Goal: Check status: Check status

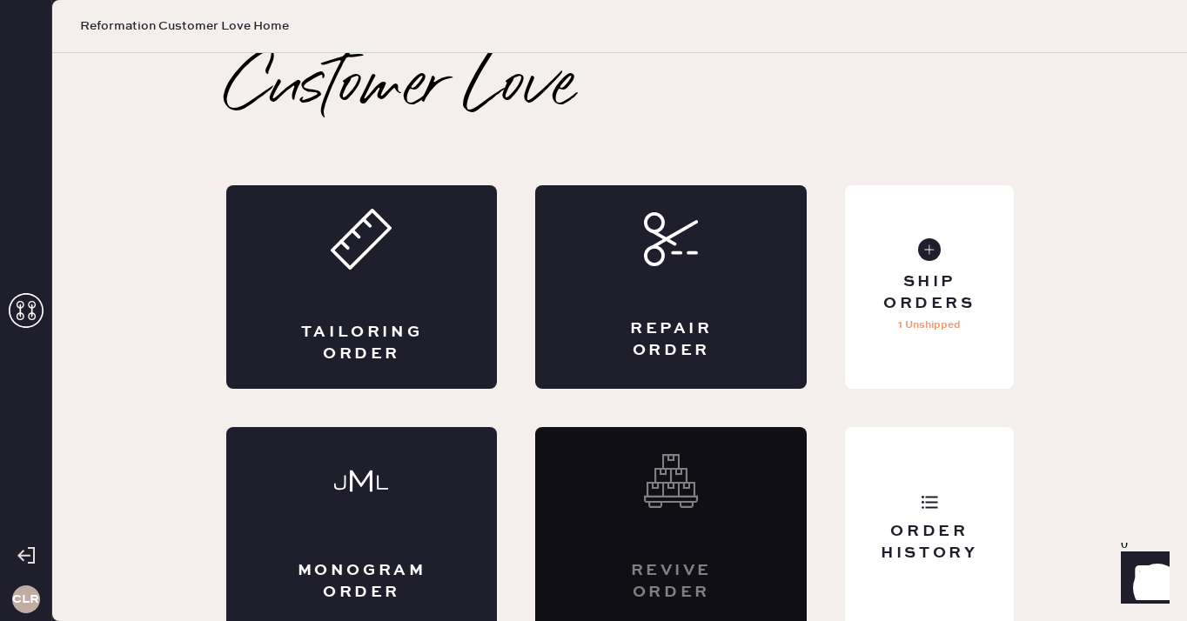
scroll to position [10, 0]
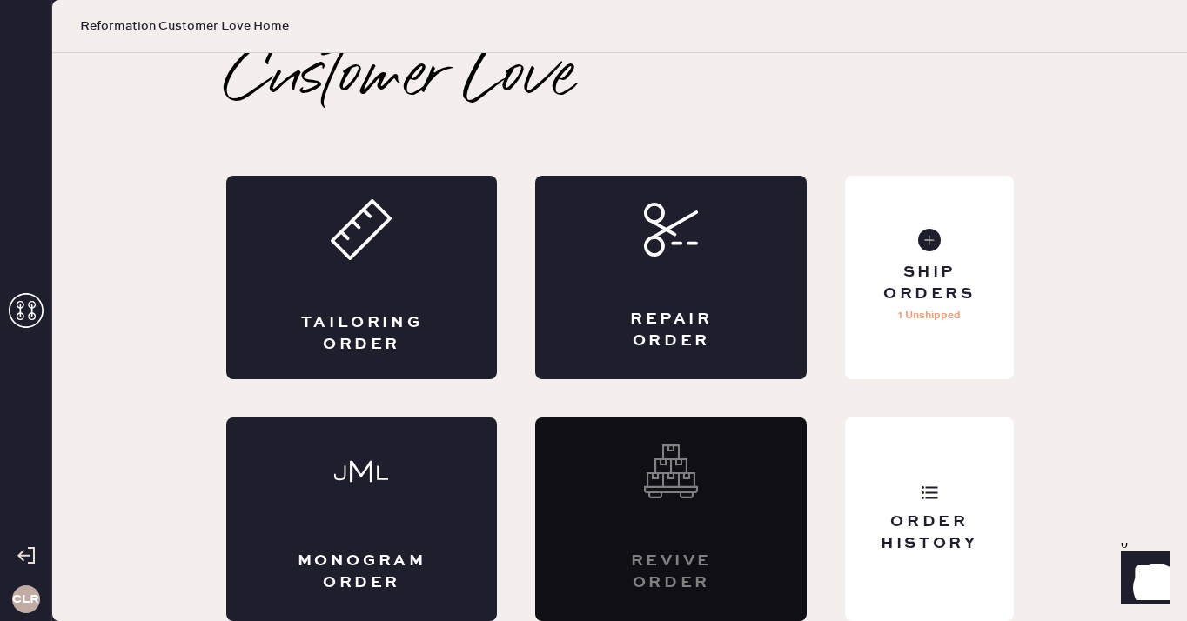
click at [25, 309] on icon at bounding box center [26, 310] width 35 height 35
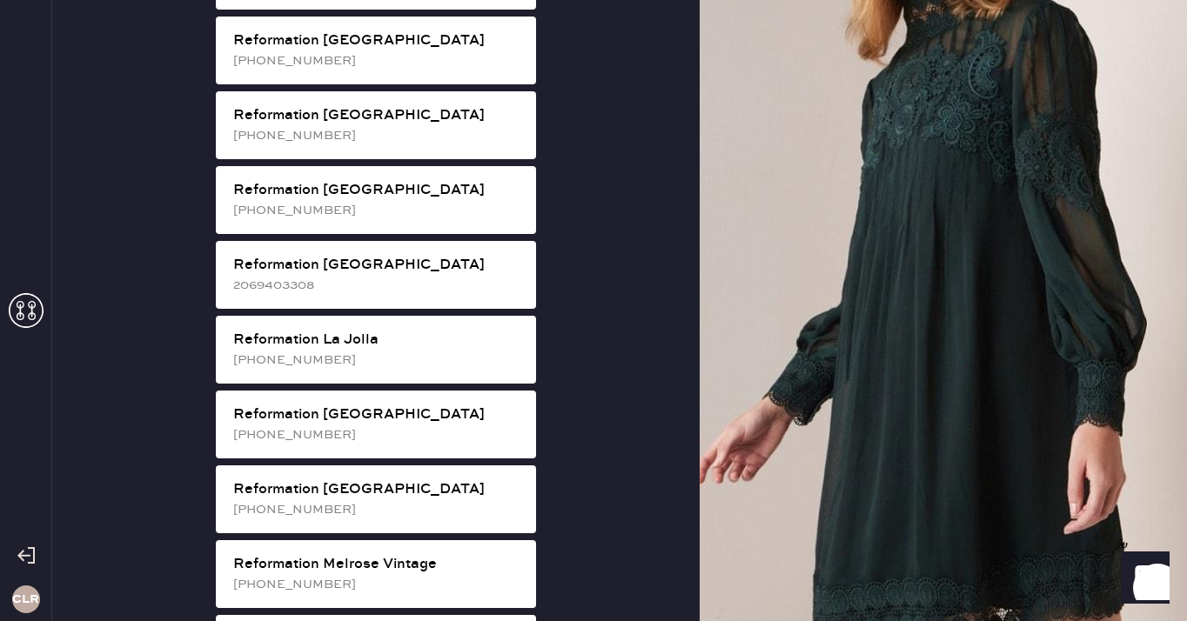
scroll to position [1485, 0]
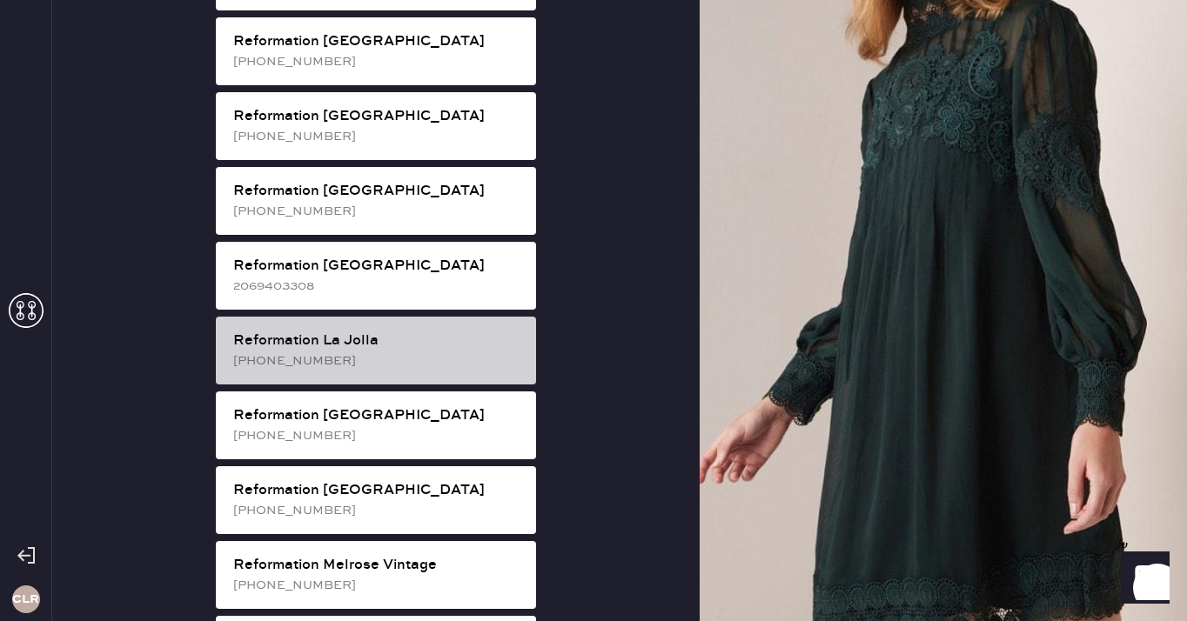
click at [402, 317] on div "Reformation La Jolla [PHONE_NUMBER]" at bounding box center [376, 351] width 320 height 68
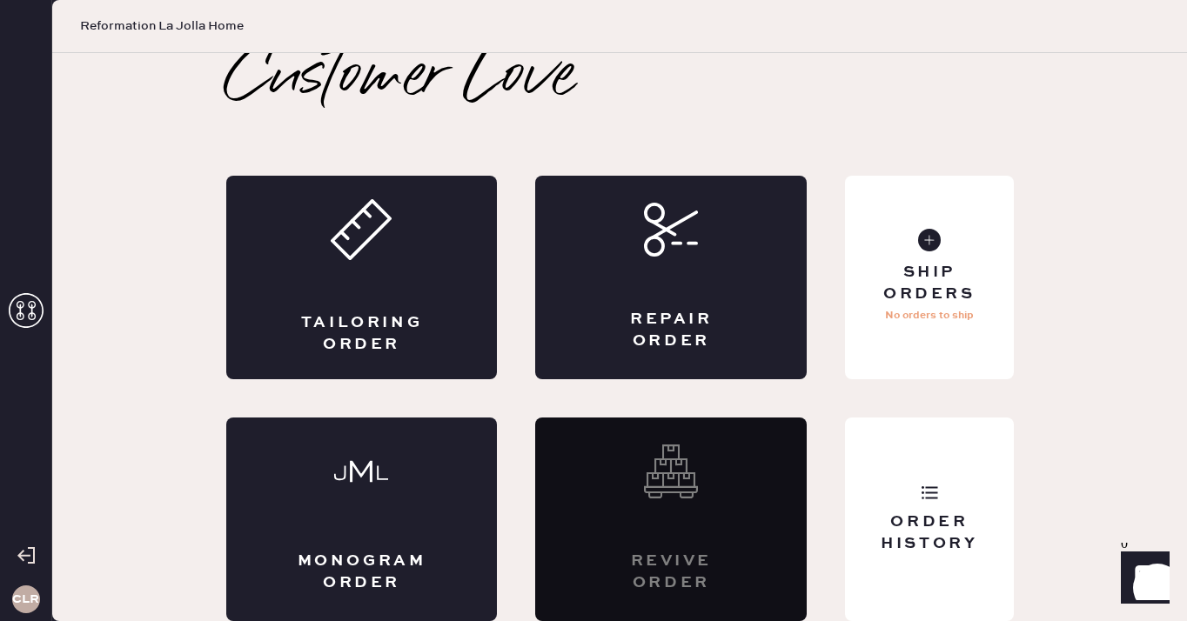
scroll to position [10, 0]
click at [926, 446] on div "Order History" at bounding box center [929, 520] width 168 height 204
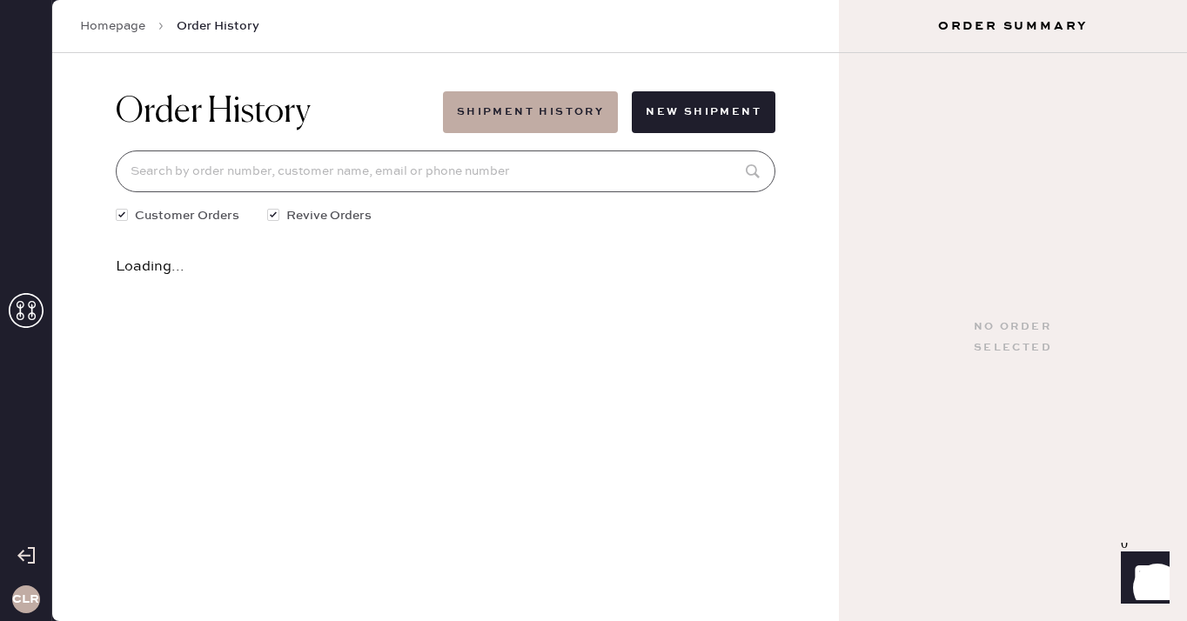
click at [477, 173] on input at bounding box center [446, 172] width 660 height 42
paste input "81804"
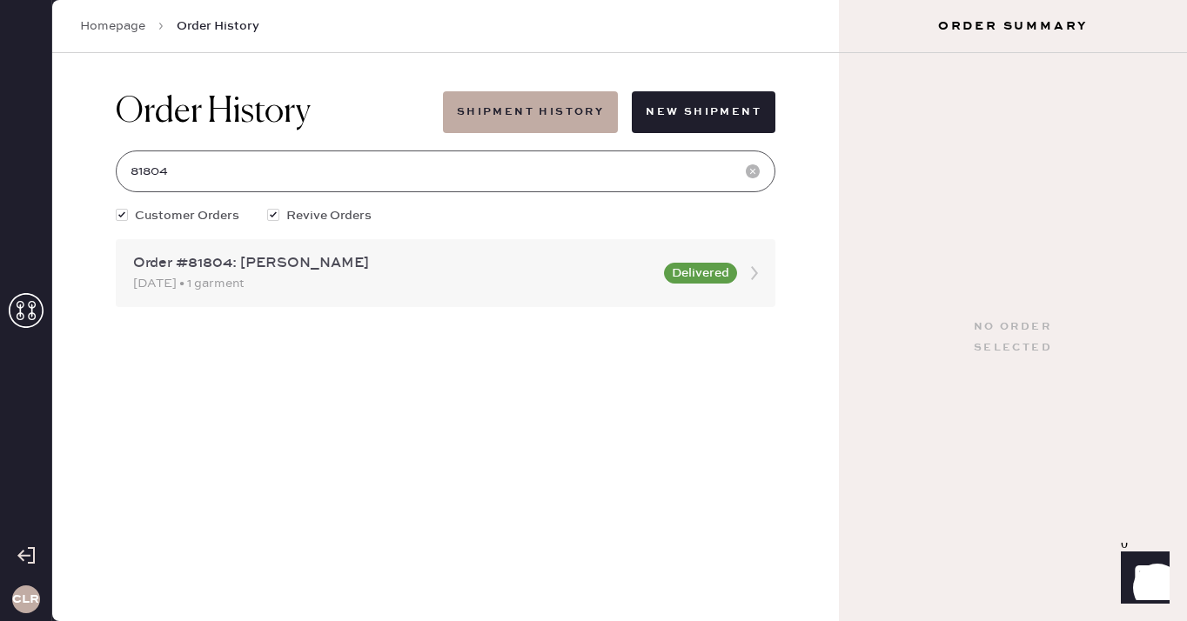
type input "81804"
click at [357, 272] on div "Order #81804: [PERSON_NAME]" at bounding box center [393, 263] width 521 height 21
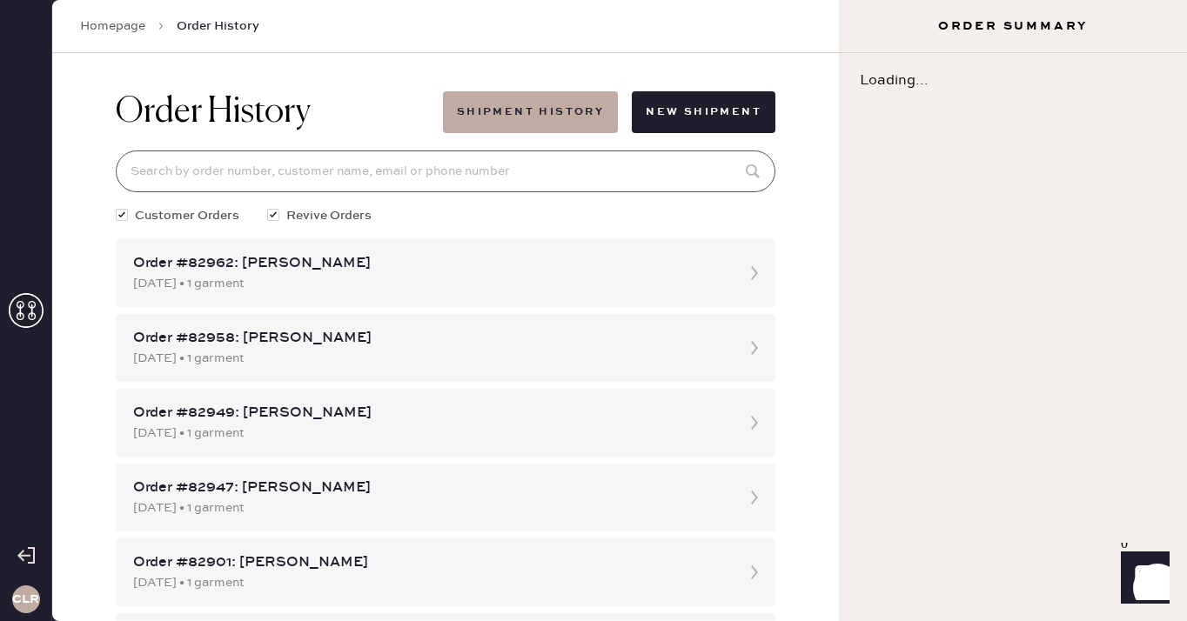
click at [403, 159] on input at bounding box center [446, 172] width 660 height 42
paste input "81804"
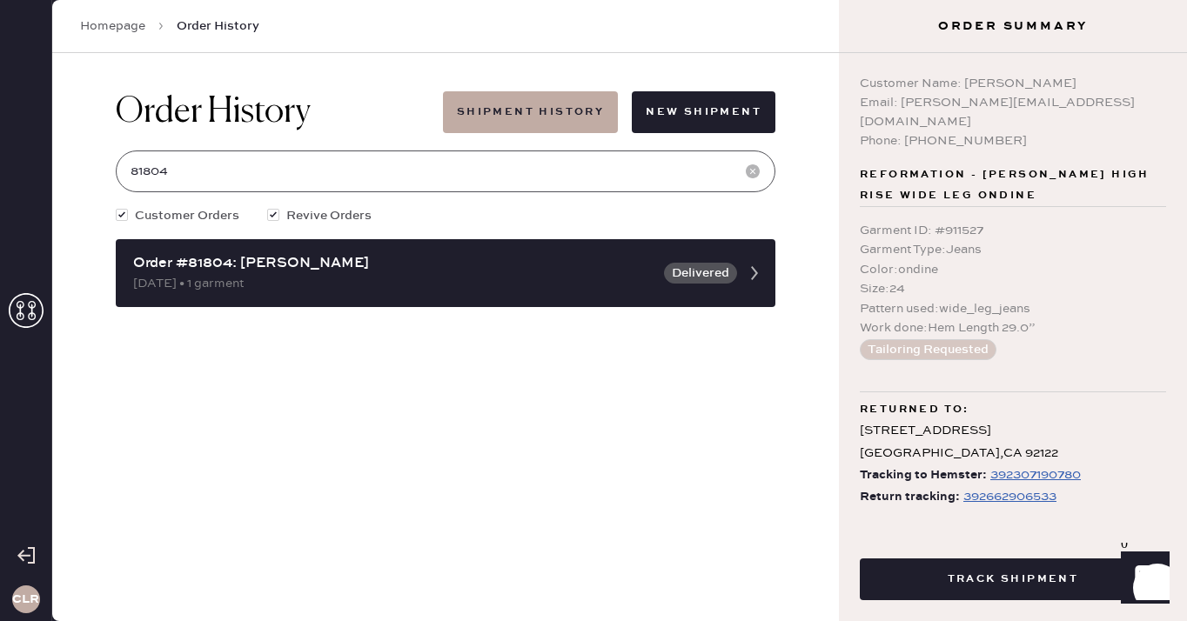
type input "81804"
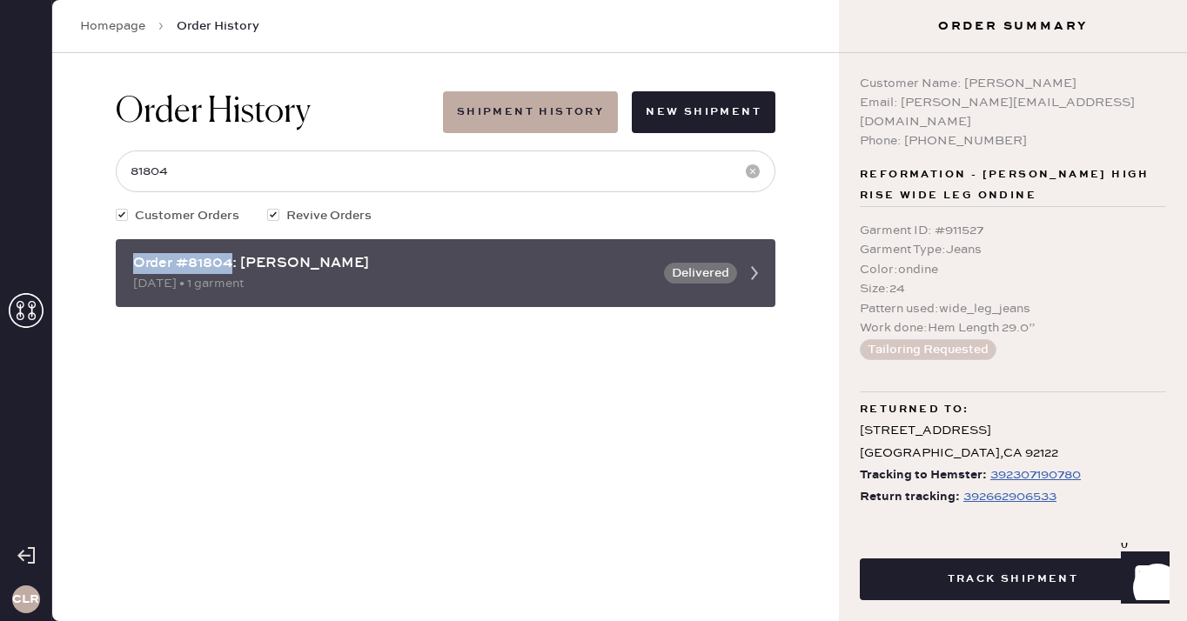
drag, startPoint x: 235, startPoint y: 265, endPoint x: 135, endPoint y: 267, distance: 100.1
click at [135, 267] on div "Order #81804: [PERSON_NAME]" at bounding box center [393, 263] width 521 height 21
copy div "Order #81804"
